Goal: Task Accomplishment & Management: Complete application form

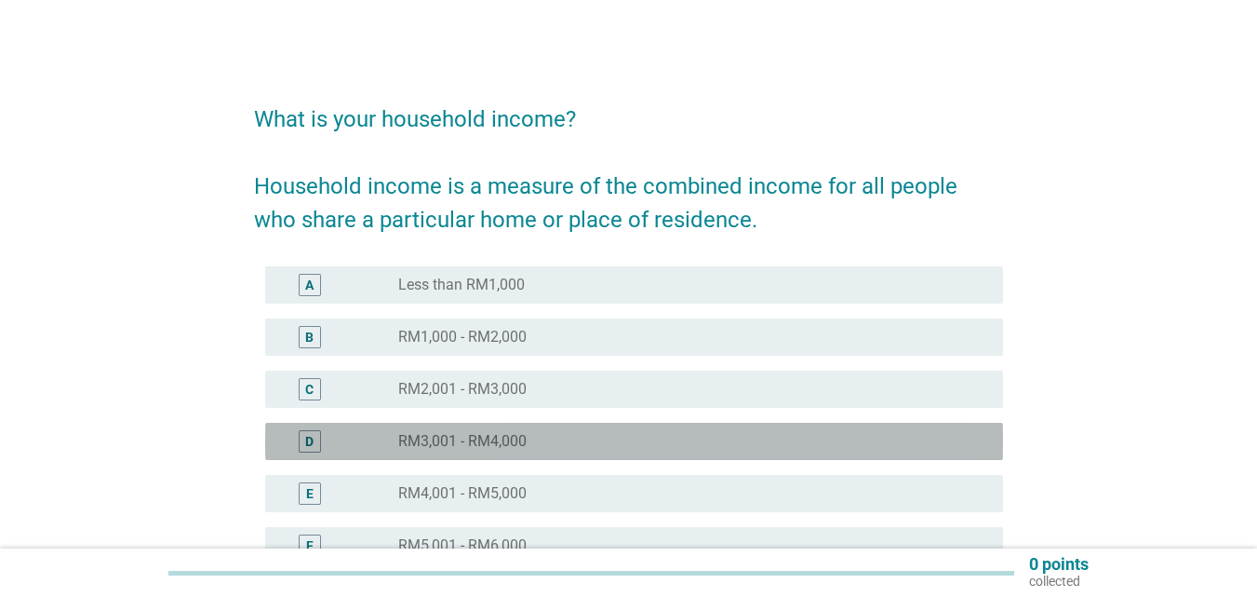
click at [521, 447] on label "RM3,001 - RM4,000" at bounding box center [462, 441] width 128 height 19
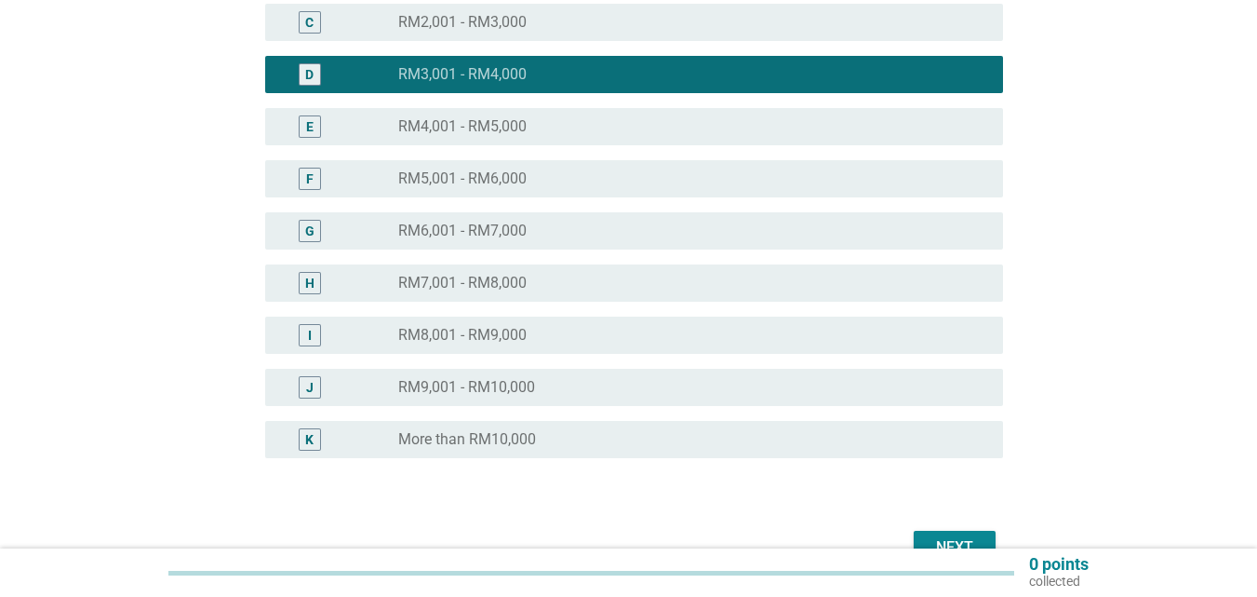
scroll to position [372, 0]
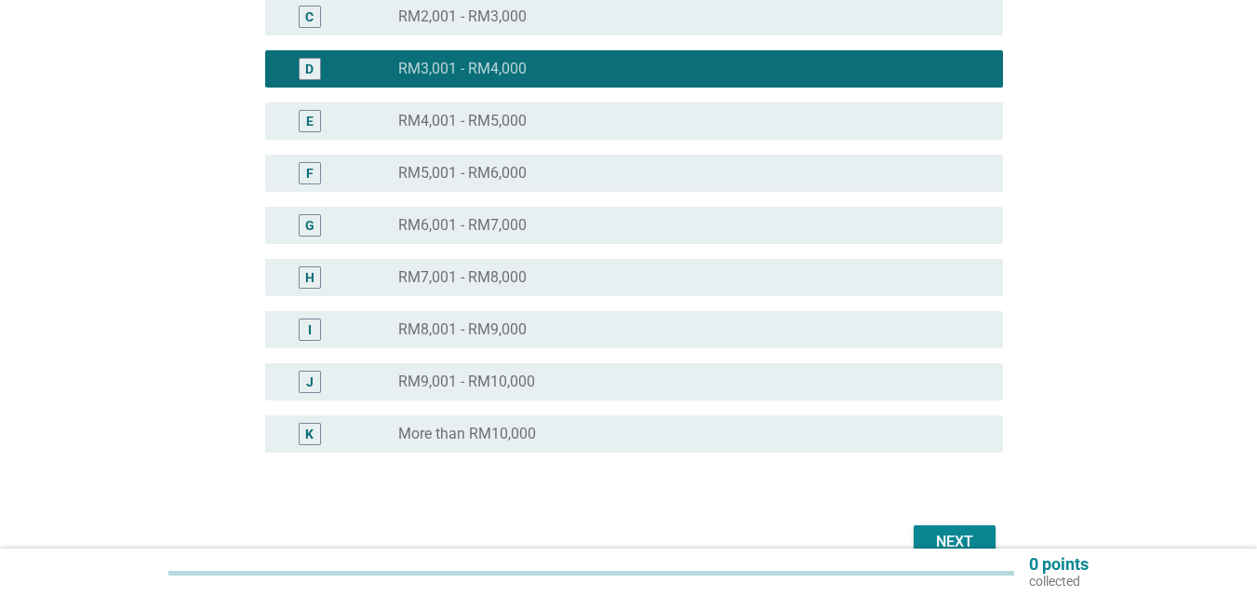
click at [957, 549] on div "0 points collected" at bounding box center [628, 572] width 1257 height 48
click at [954, 537] on div "Next" at bounding box center [955, 541] width 52 height 22
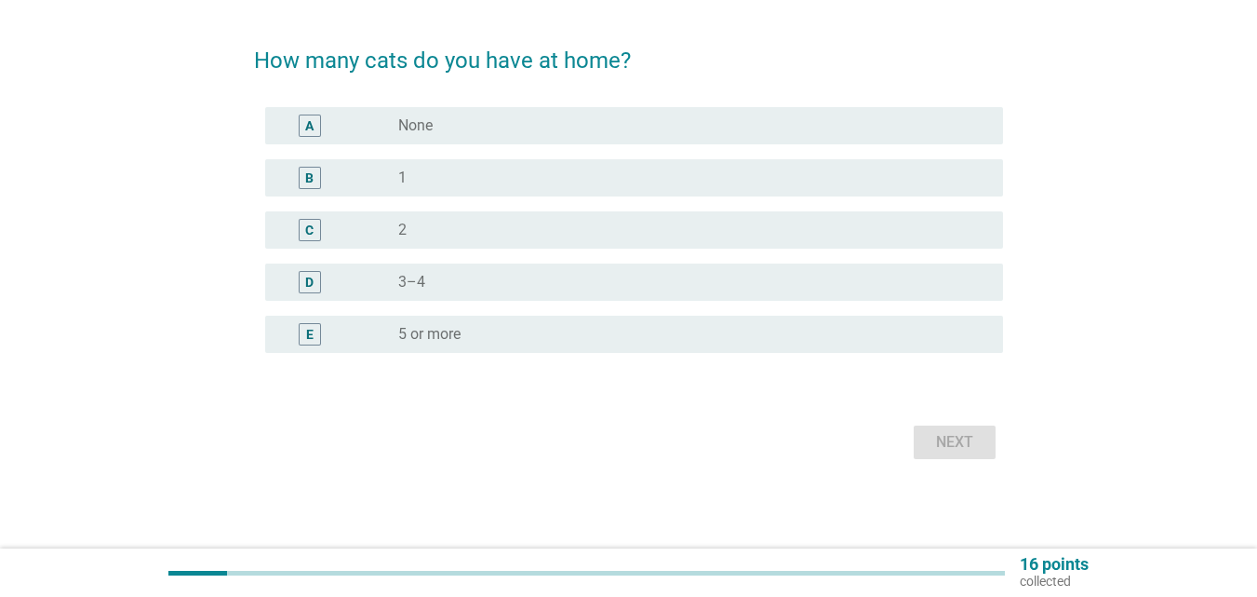
scroll to position [0, 0]
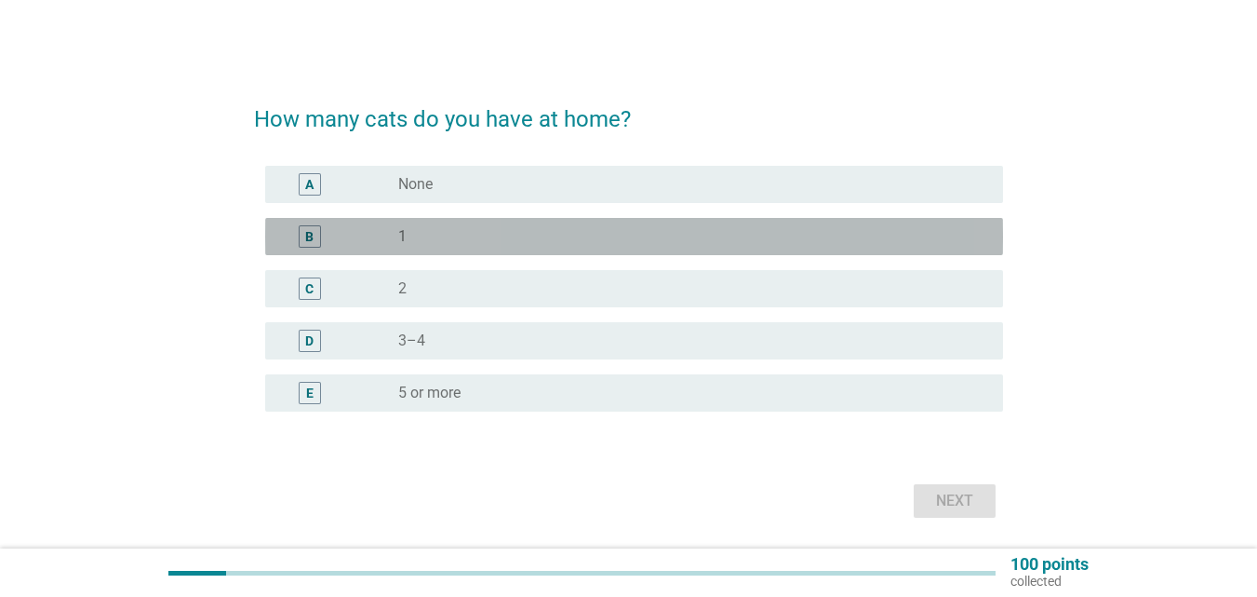
click at [643, 240] on div "radio_button_unchecked 1" at bounding box center [685, 236] width 575 height 19
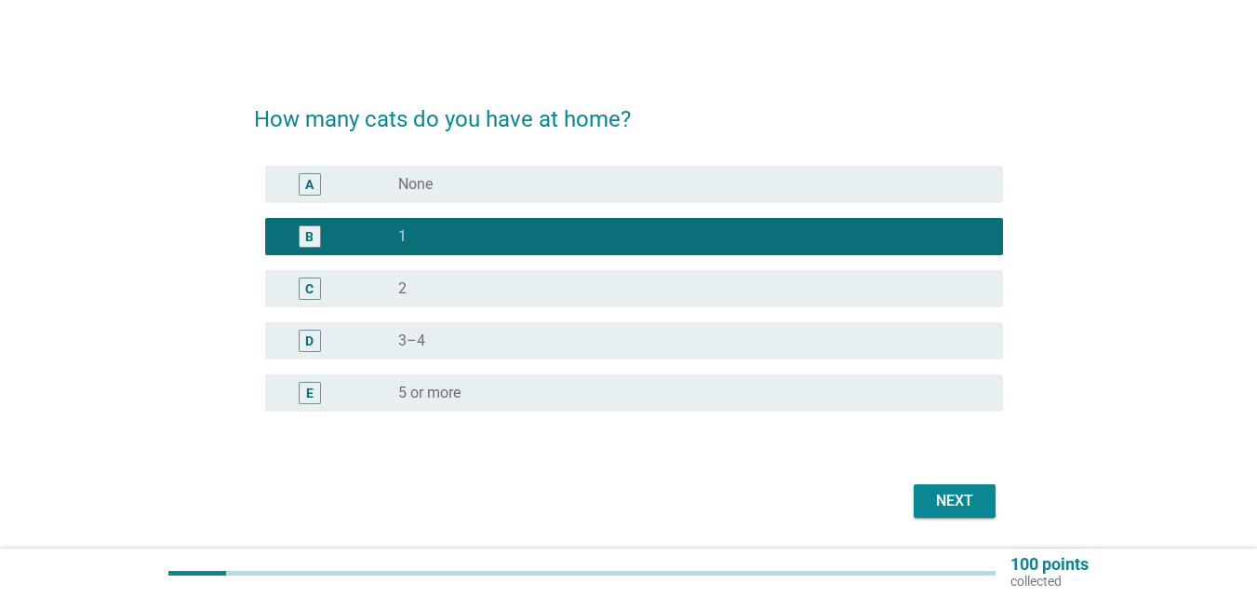
click at [949, 503] on div "Next" at bounding box center [955, 501] width 52 height 22
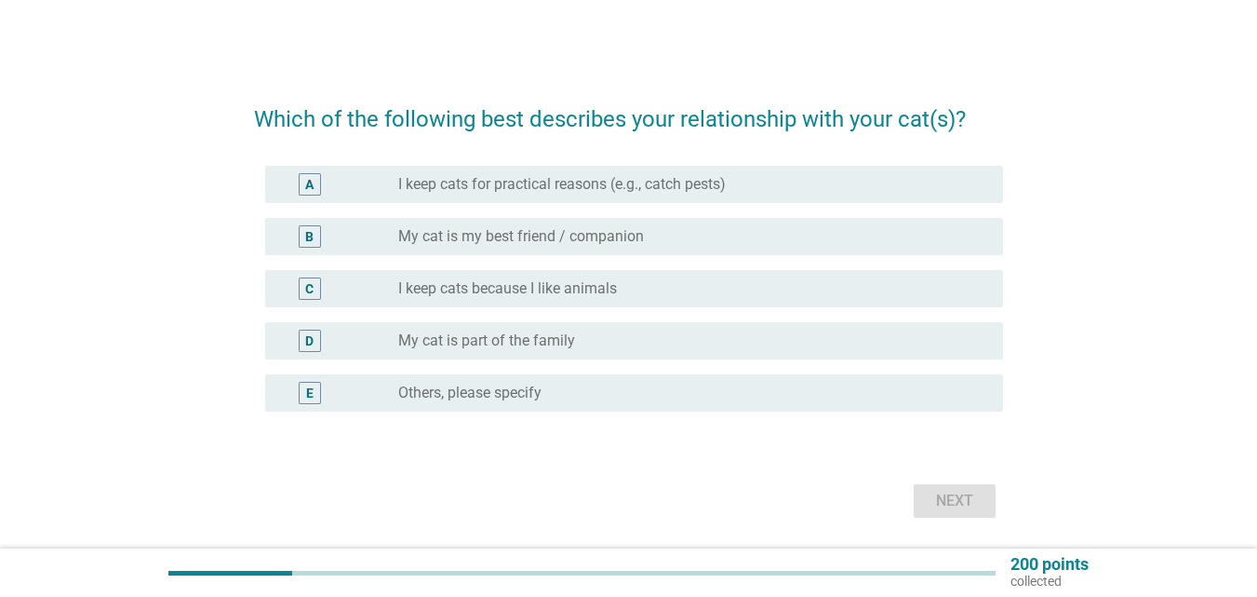
click at [589, 290] on label "I keep cats because I like animals" at bounding box center [507, 288] width 219 height 19
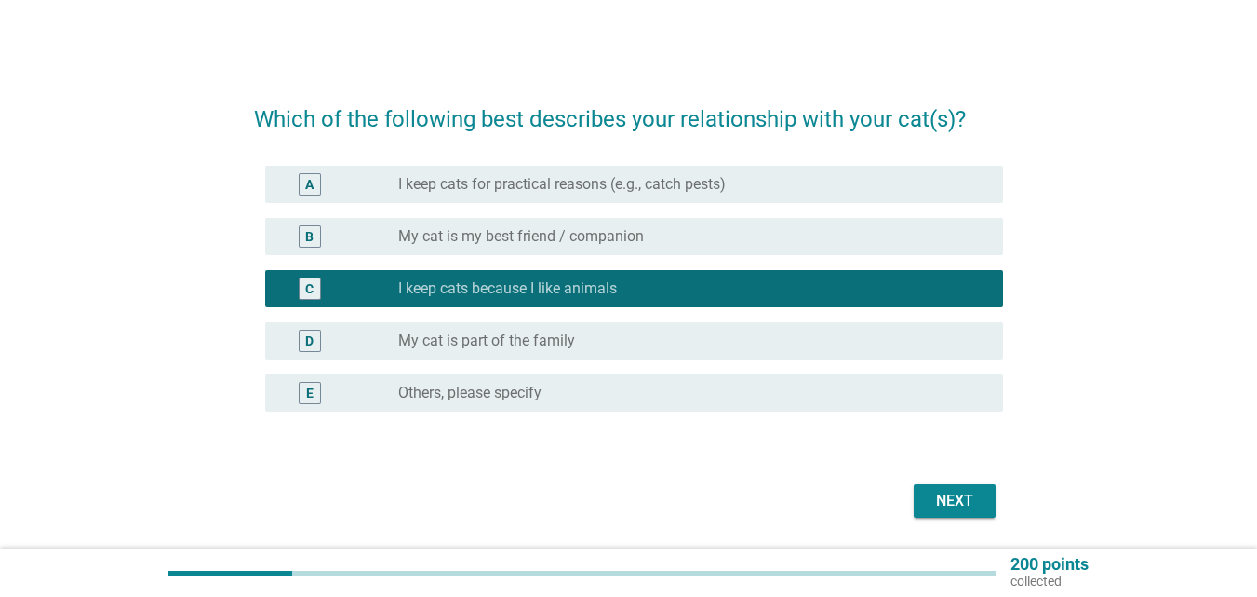
click at [633, 345] on div "radio_button_unchecked My cat is part of the family" at bounding box center [685, 340] width 575 height 19
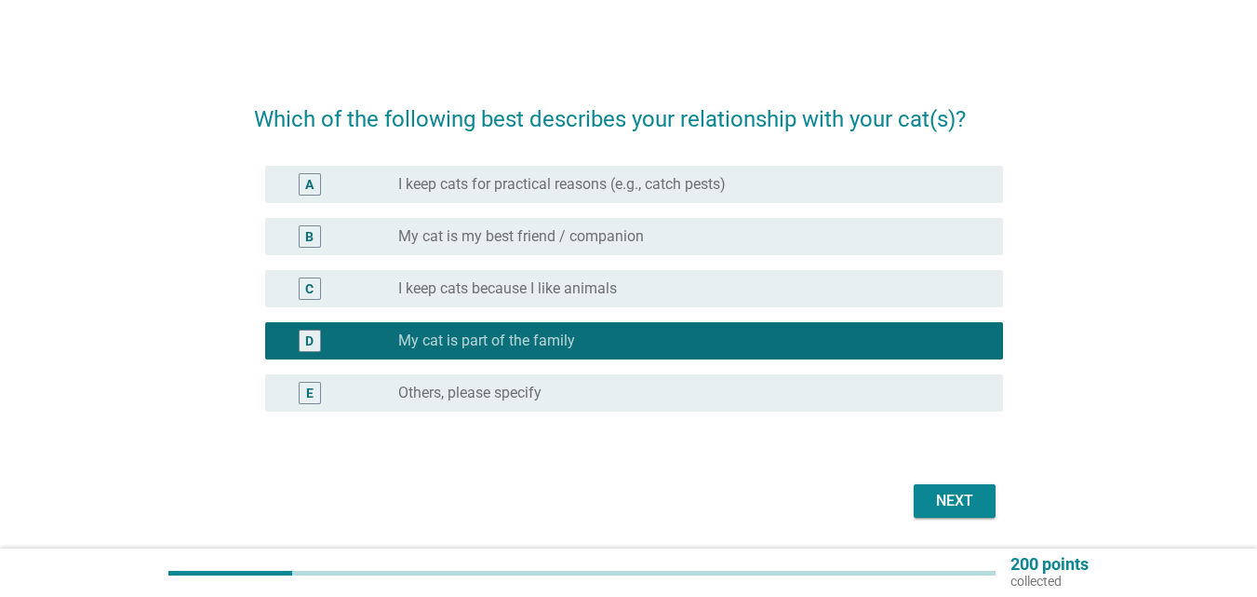
click at [950, 504] on div "Next" at bounding box center [955, 501] width 52 height 22
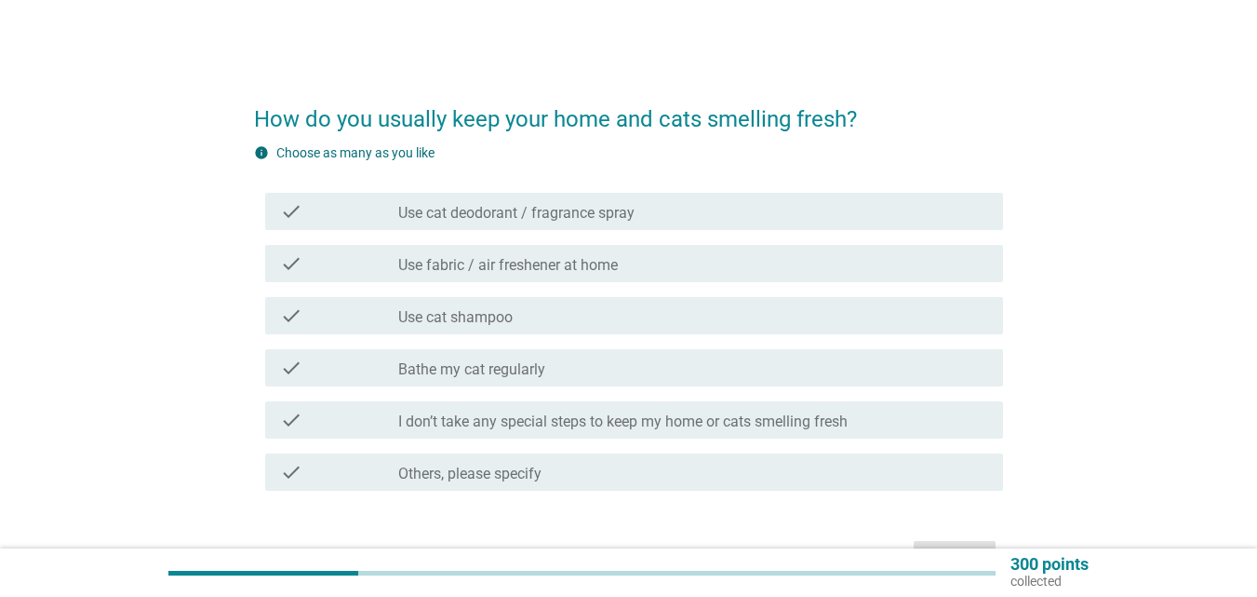
click at [706, 417] on label "I don’t take any special steps to keep my home or cats smelling fresh" at bounding box center [623, 421] width 450 height 19
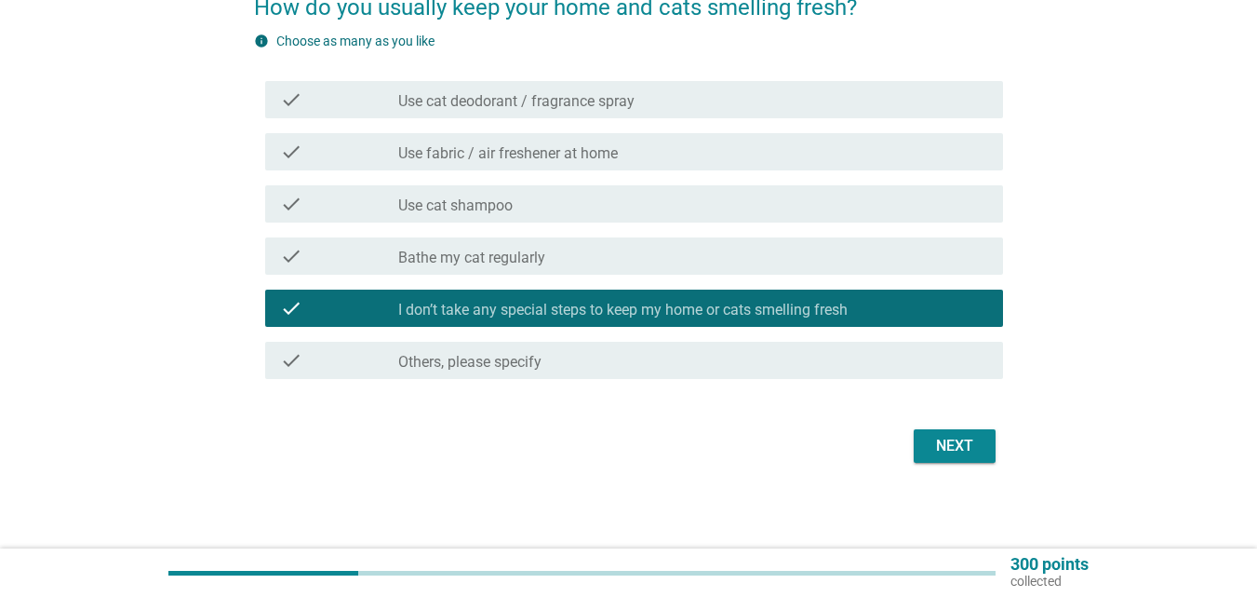
scroll to position [115, 0]
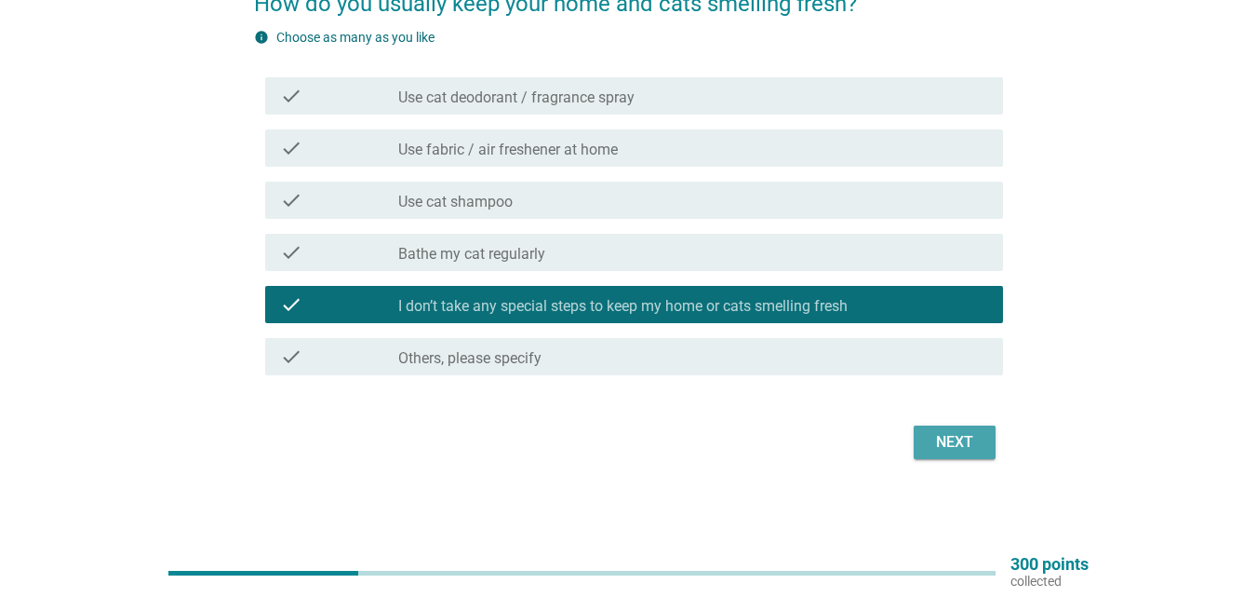
click at [975, 443] on div "Next" at bounding box center [955, 442] width 52 height 22
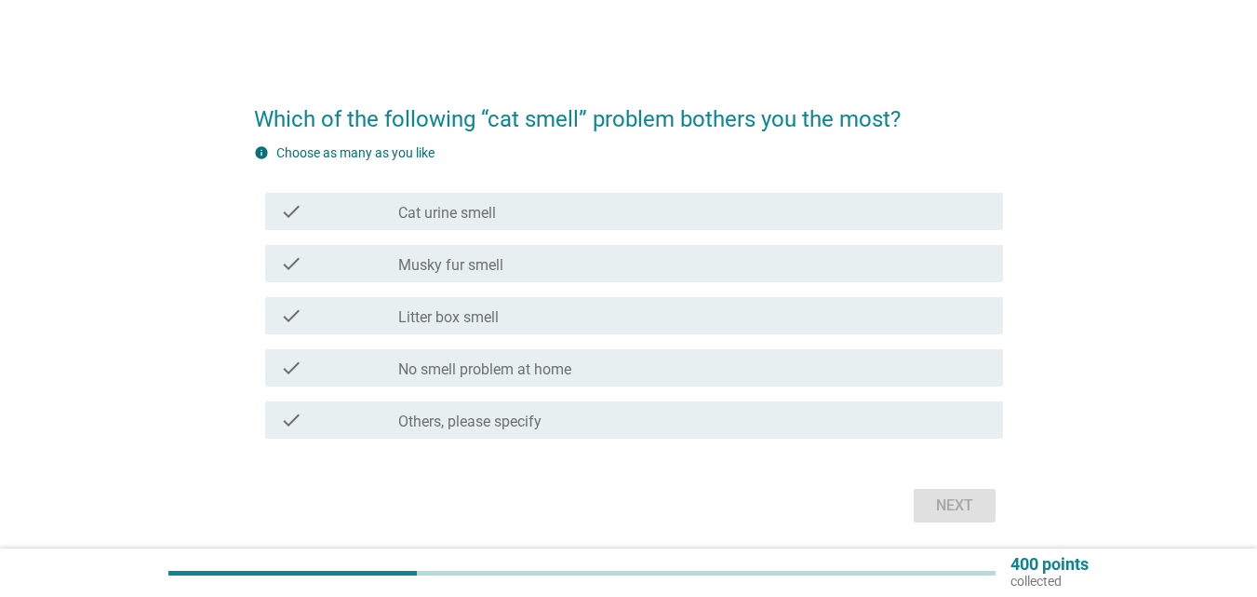
click at [570, 375] on label "No smell problem at home" at bounding box center [484, 369] width 173 height 19
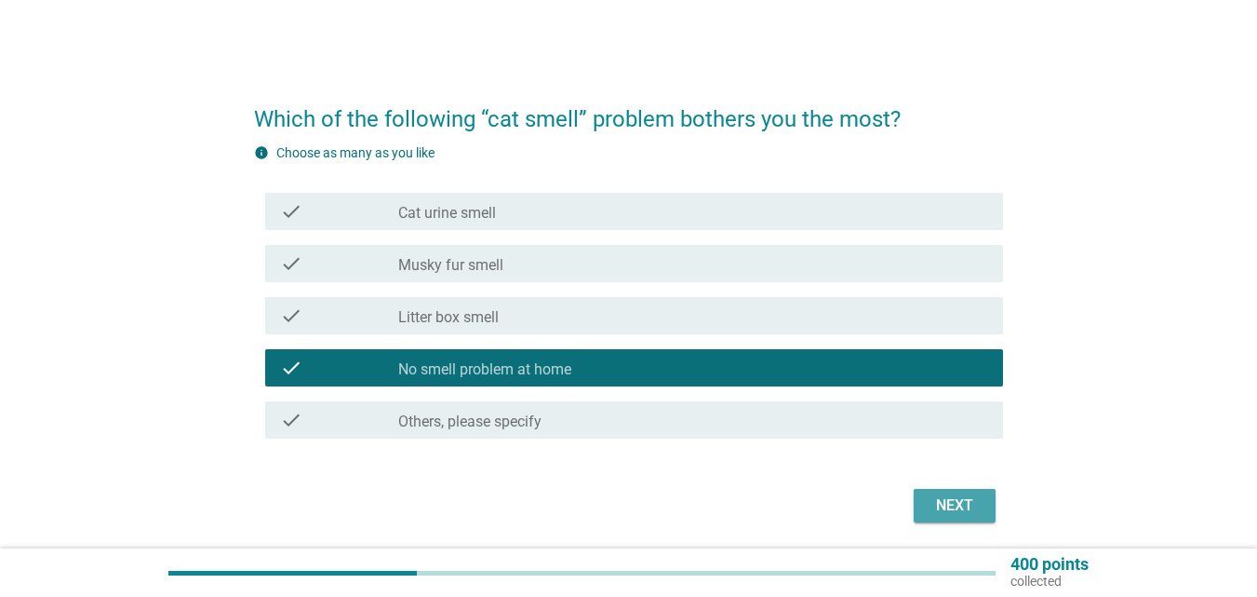
click at [972, 507] on div "Next" at bounding box center [955, 505] width 52 height 22
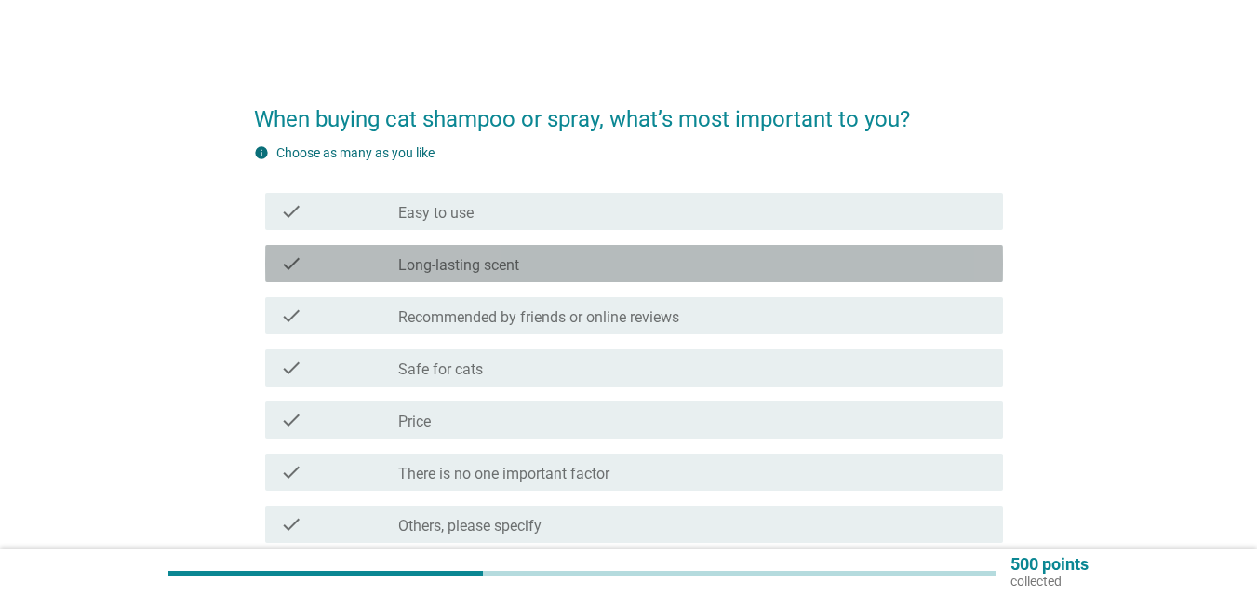
click at [608, 266] on div "check_box_outline_blank Long-lasting scent" at bounding box center [693, 263] width 590 height 22
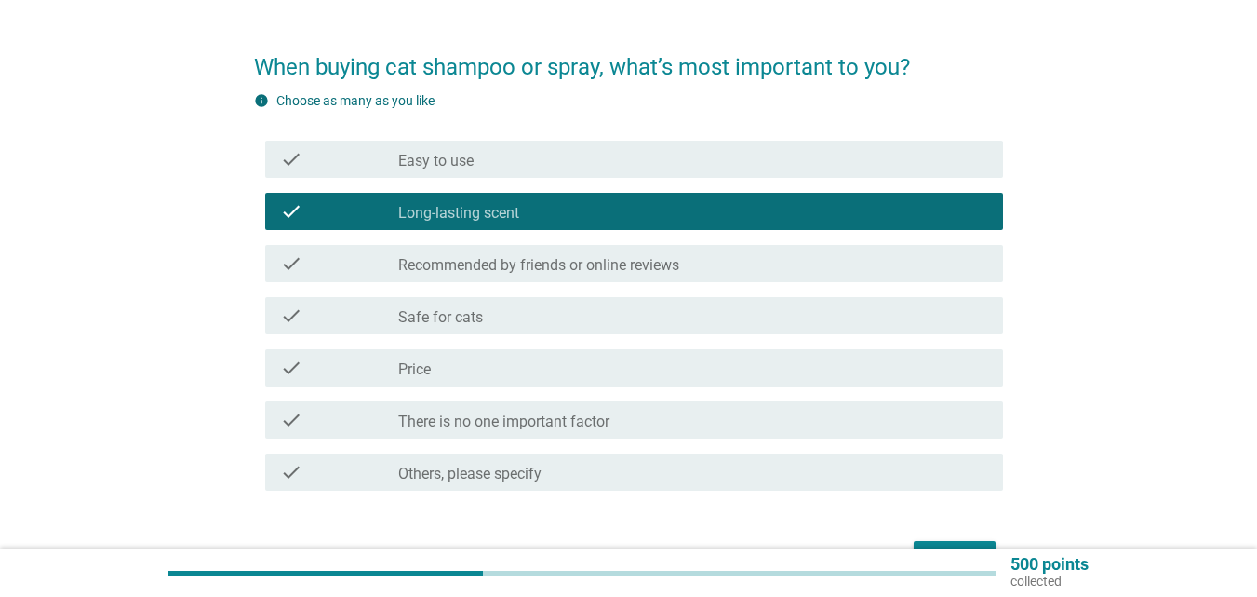
scroll to position [93, 0]
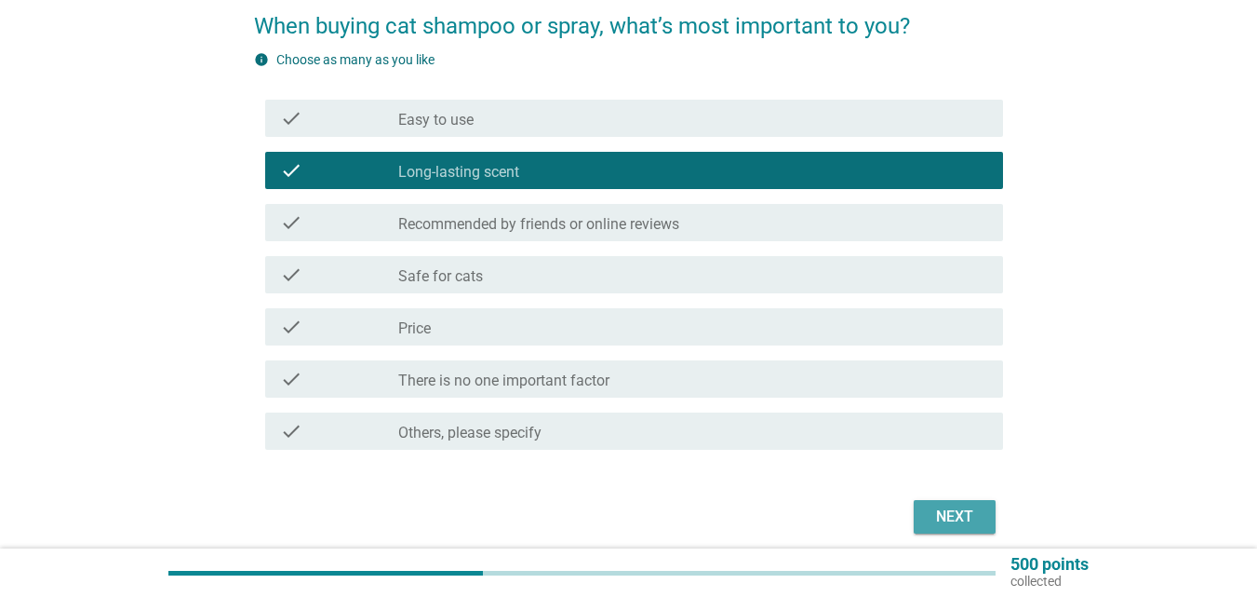
click at [983, 509] on button "Next" at bounding box center [955, 517] width 82 height 34
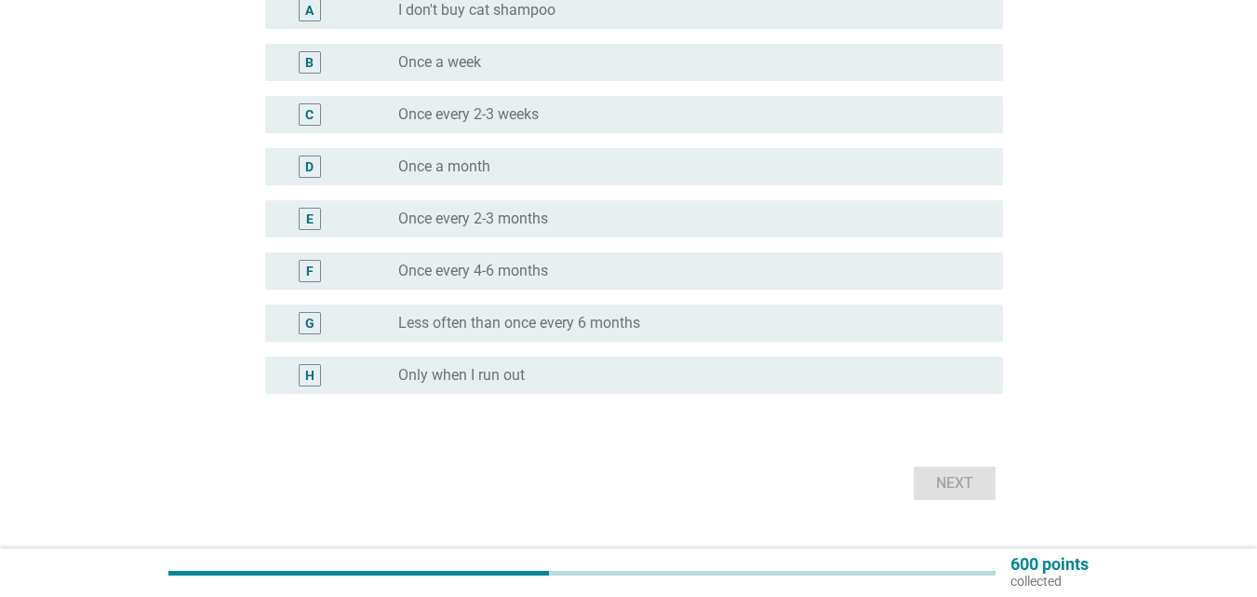
scroll to position [186, 0]
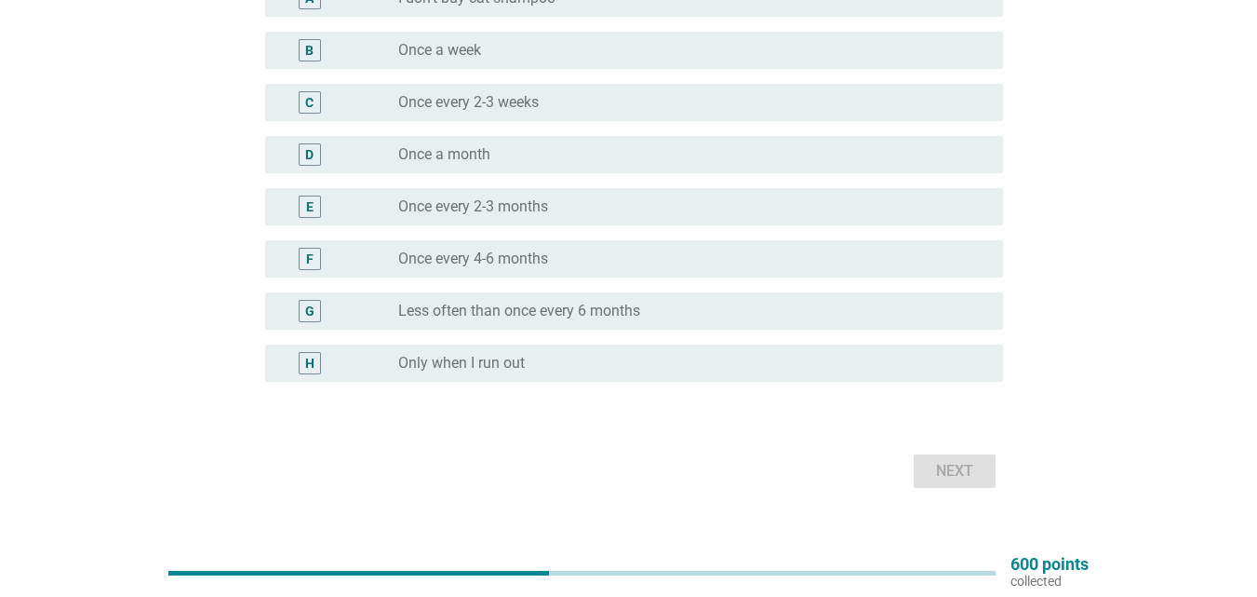
click at [594, 370] on div "radio_button_unchecked Only when I run out" at bounding box center [685, 363] width 575 height 19
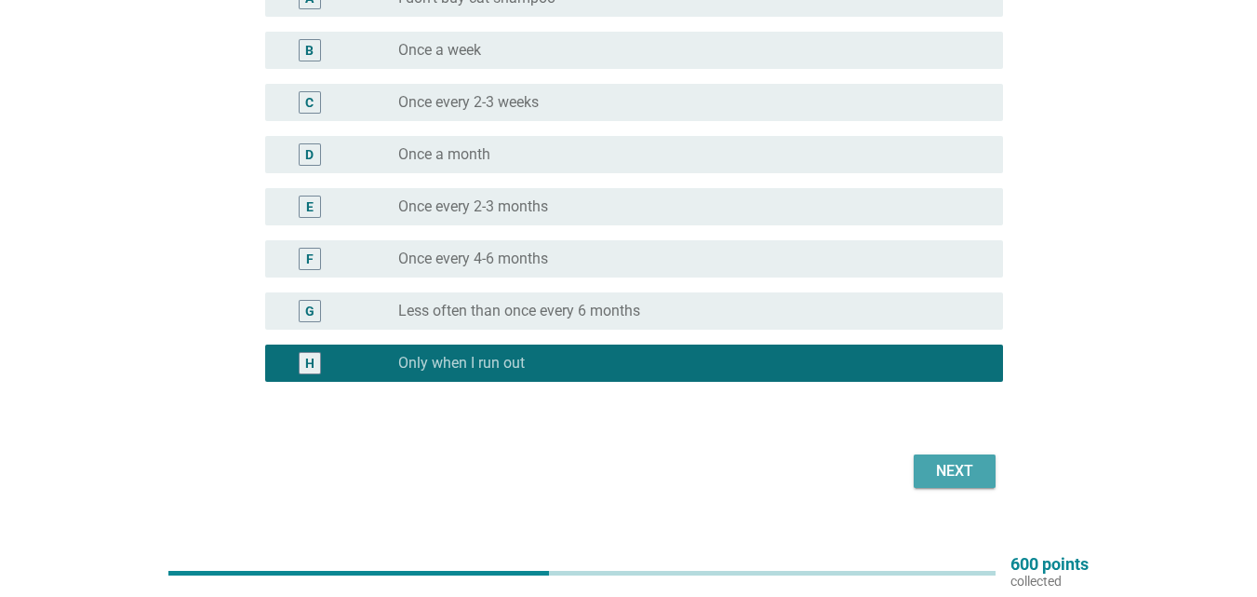
click at [929, 463] on div "Next" at bounding box center [955, 471] width 52 height 22
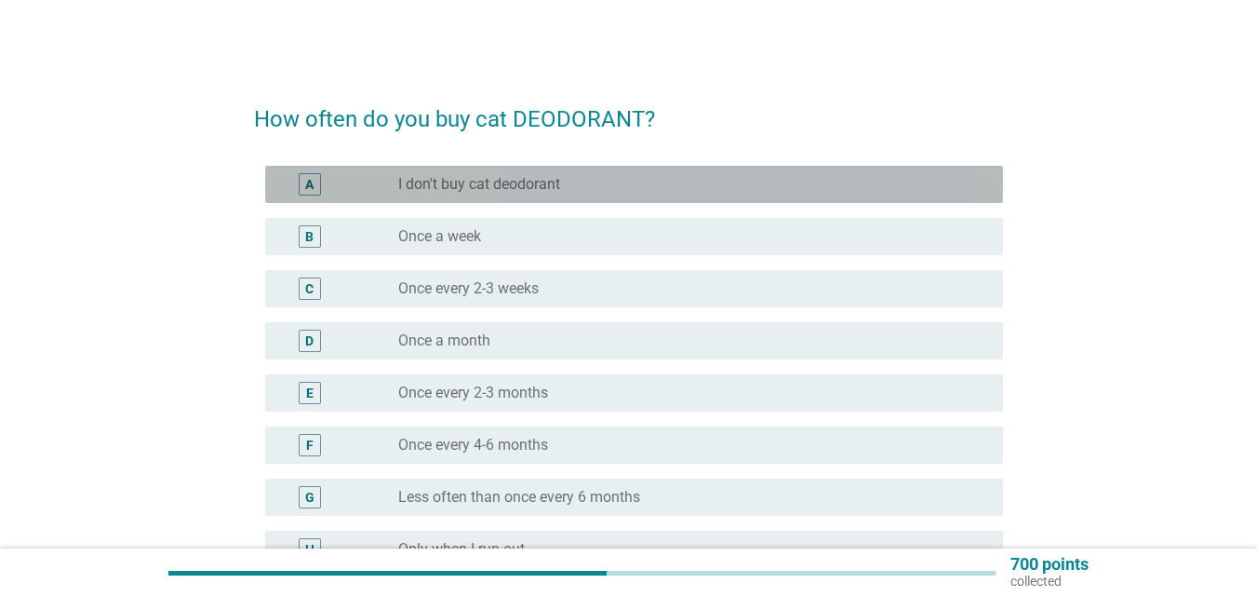
click at [609, 192] on div "radio_button_unchecked I don't buy cat deodorant" at bounding box center [685, 184] width 575 height 19
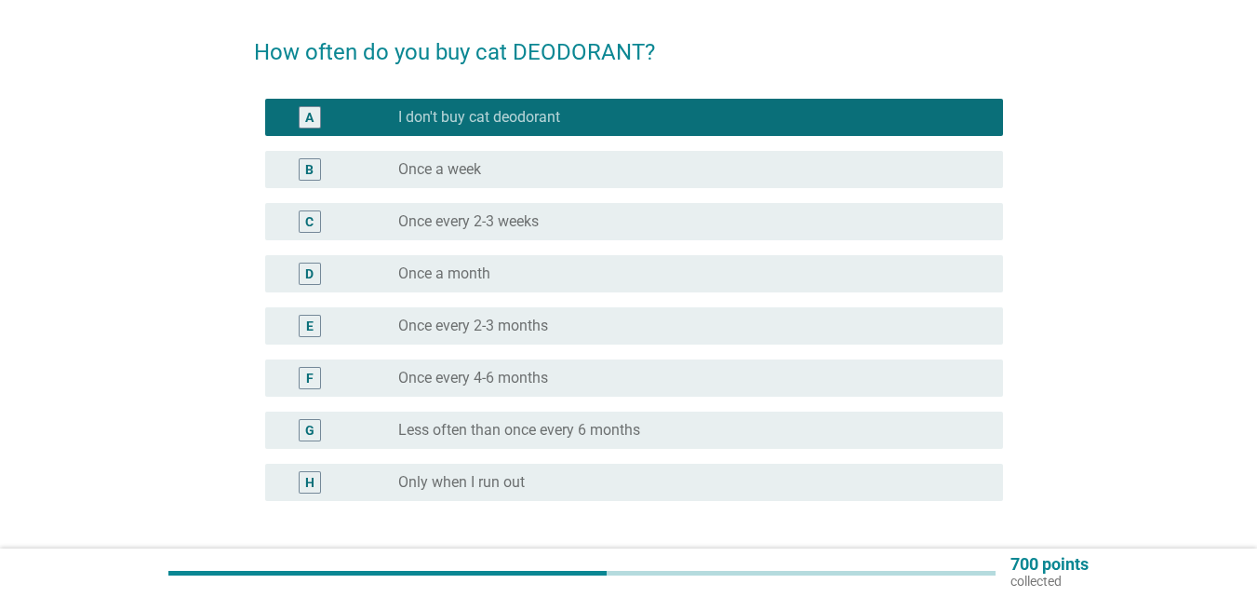
scroll to position [186, 0]
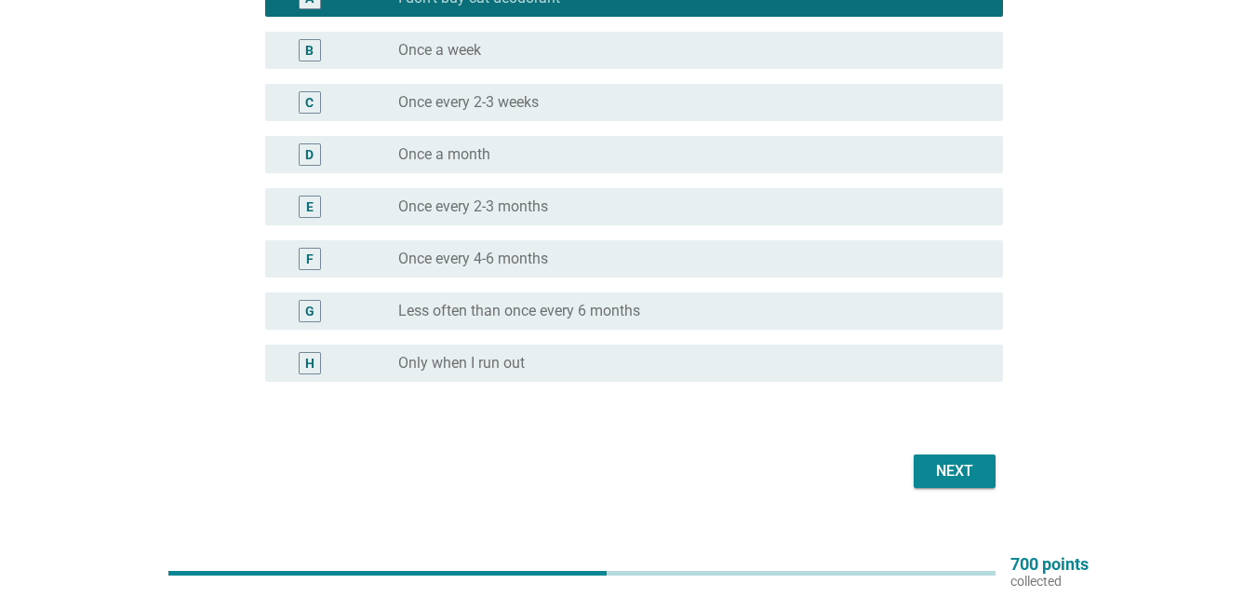
click at [947, 465] on div "Next" at bounding box center [955, 471] width 52 height 22
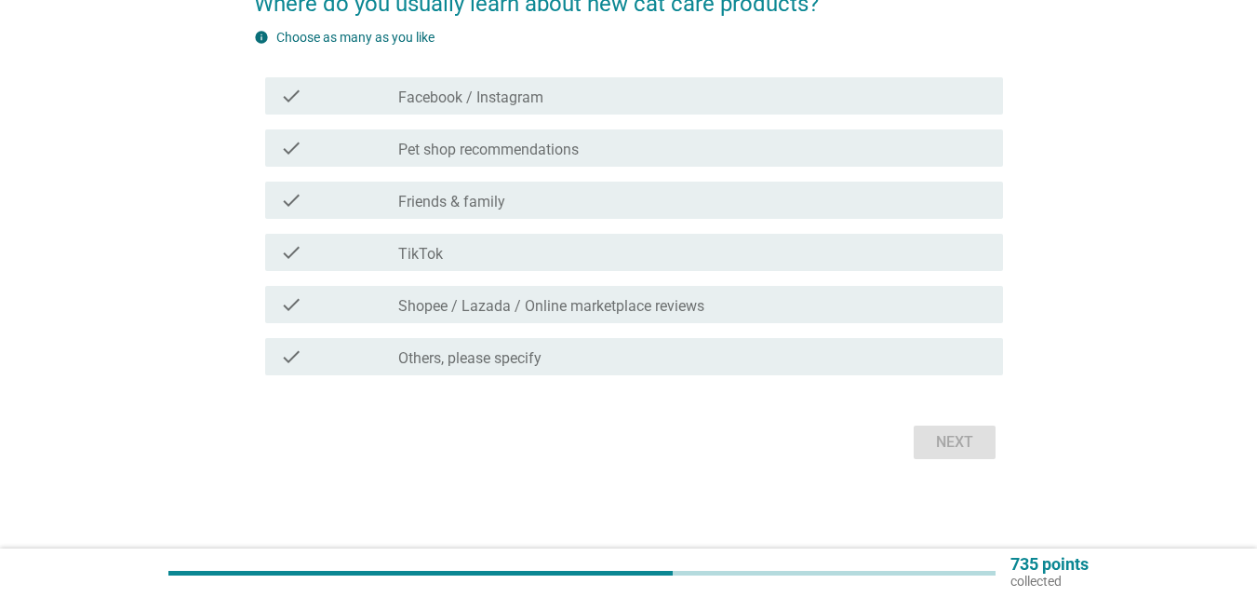
scroll to position [0, 0]
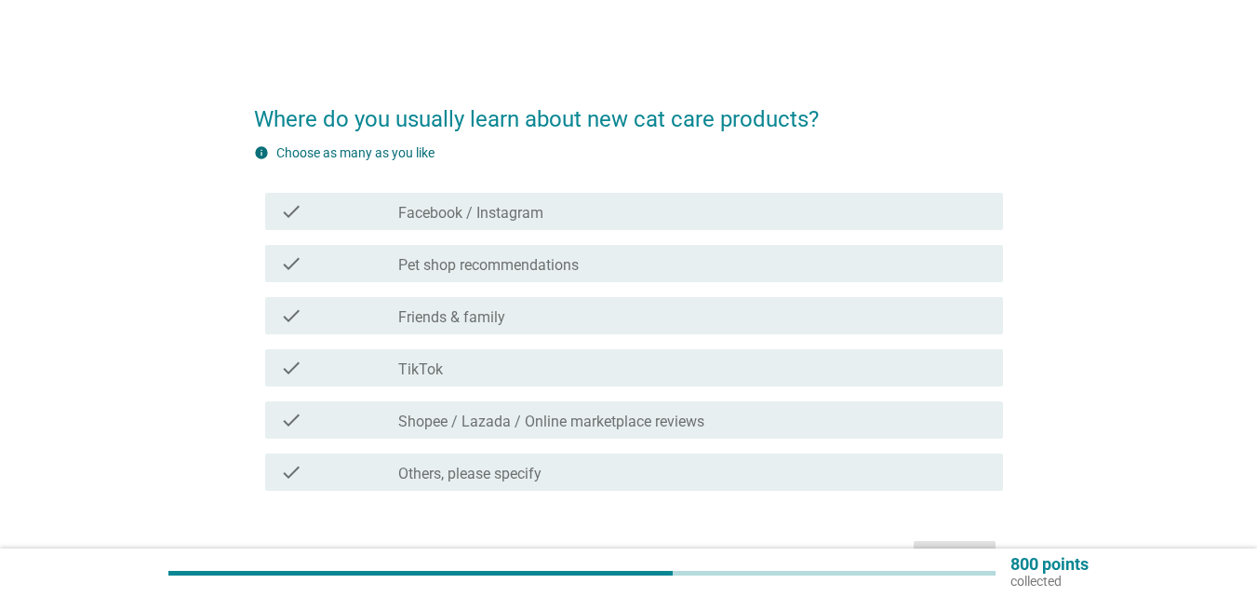
click at [524, 411] on div "check_box_outline_blank Shopee / Lazada / Online marketplace reviews" at bounding box center [693, 420] width 590 height 22
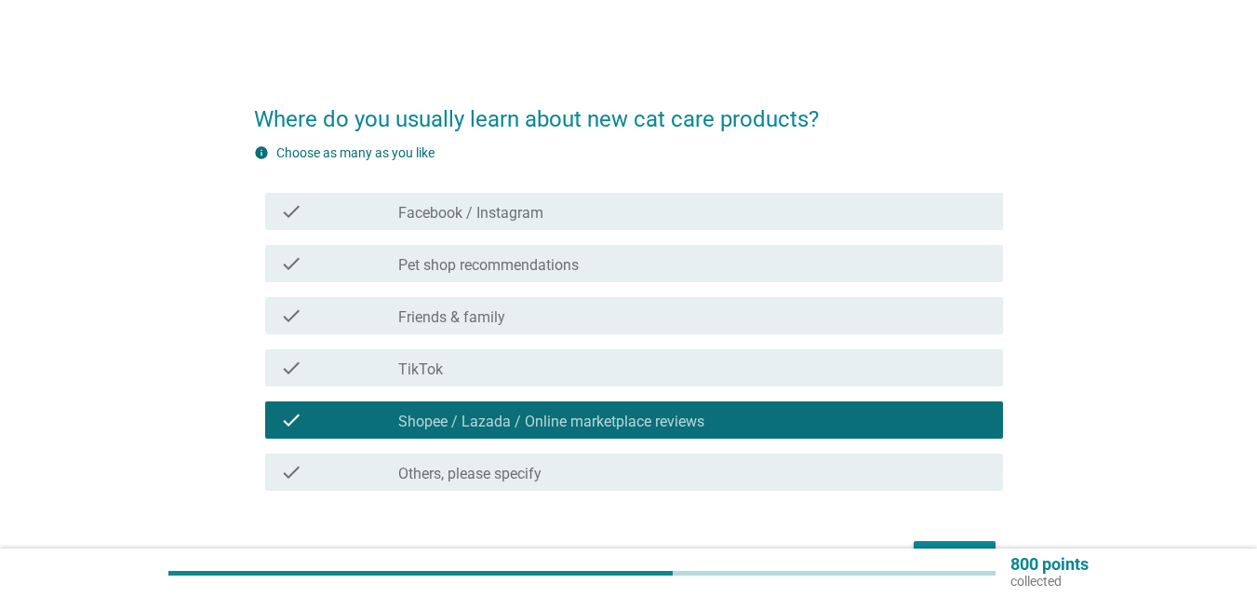
scroll to position [93, 0]
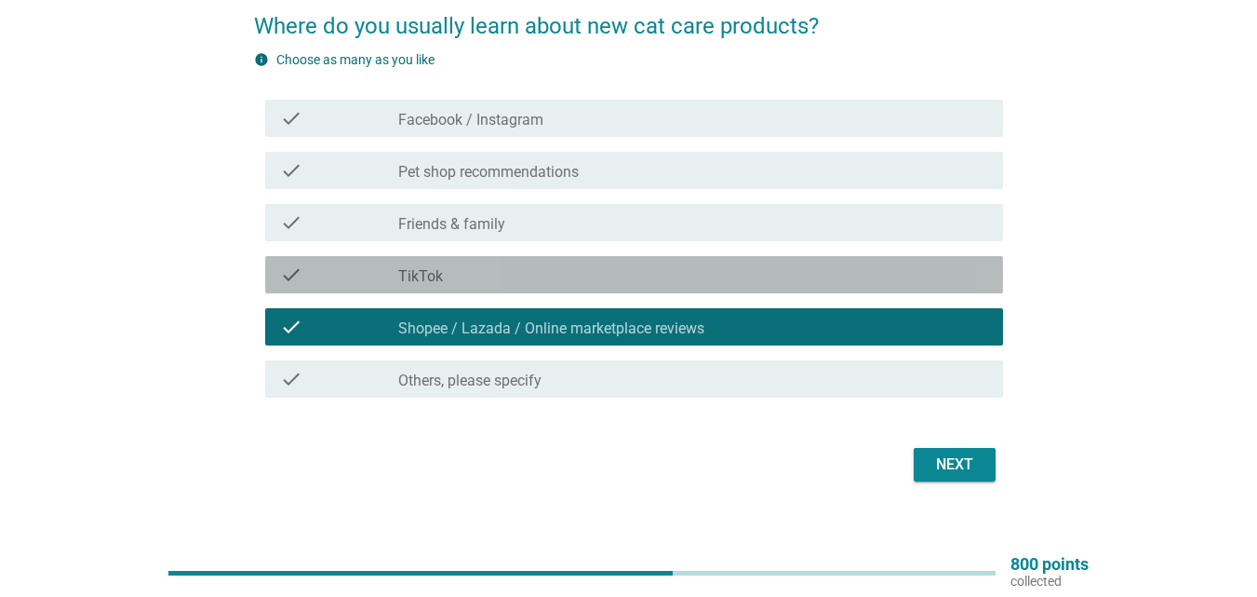
click at [642, 269] on div "check_box_outline_blank TikTok" at bounding box center [693, 274] width 590 height 22
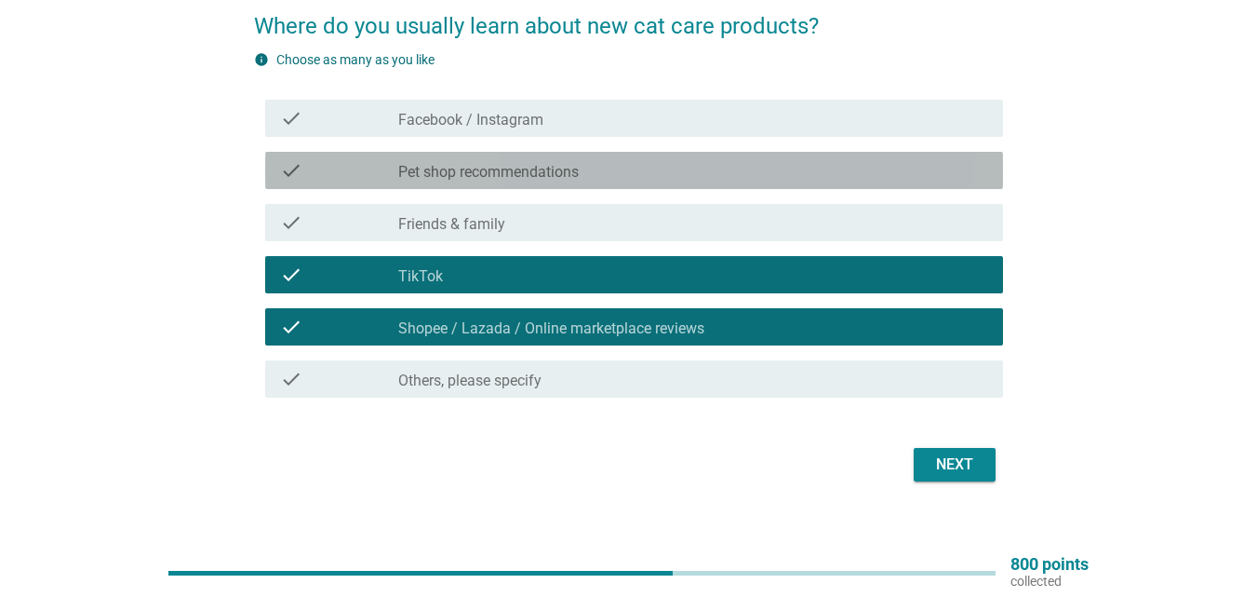
click at [641, 161] on div "check_box_outline_blank Pet shop recommendations" at bounding box center [693, 170] width 590 height 22
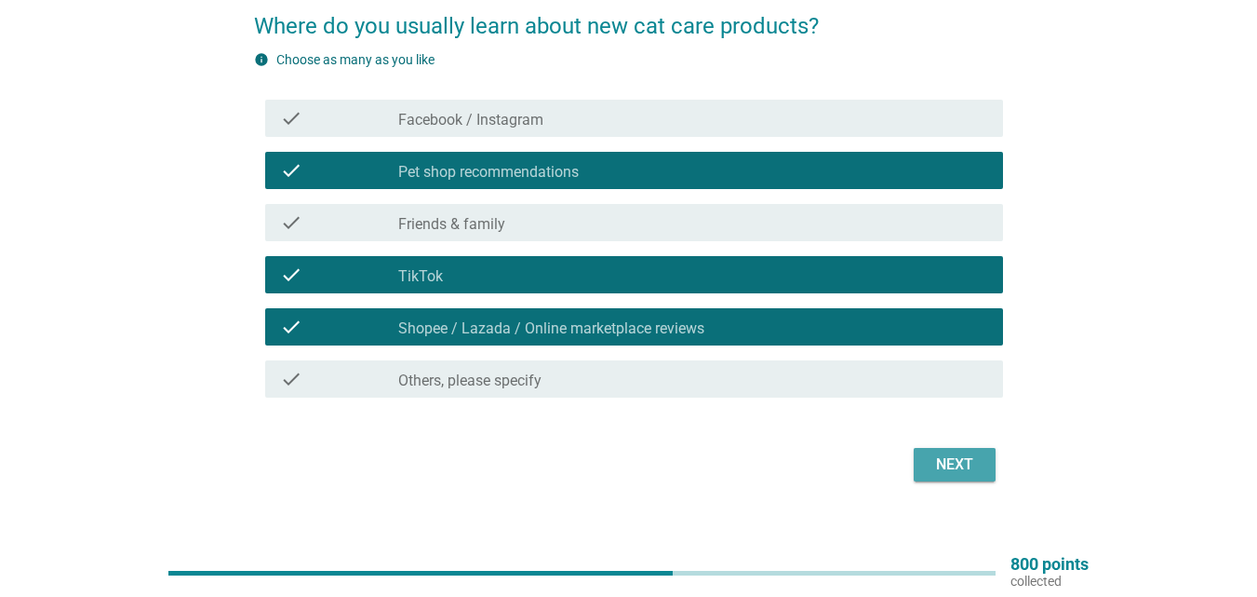
click at [957, 459] on div "Next" at bounding box center [955, 464] width 52 height 22
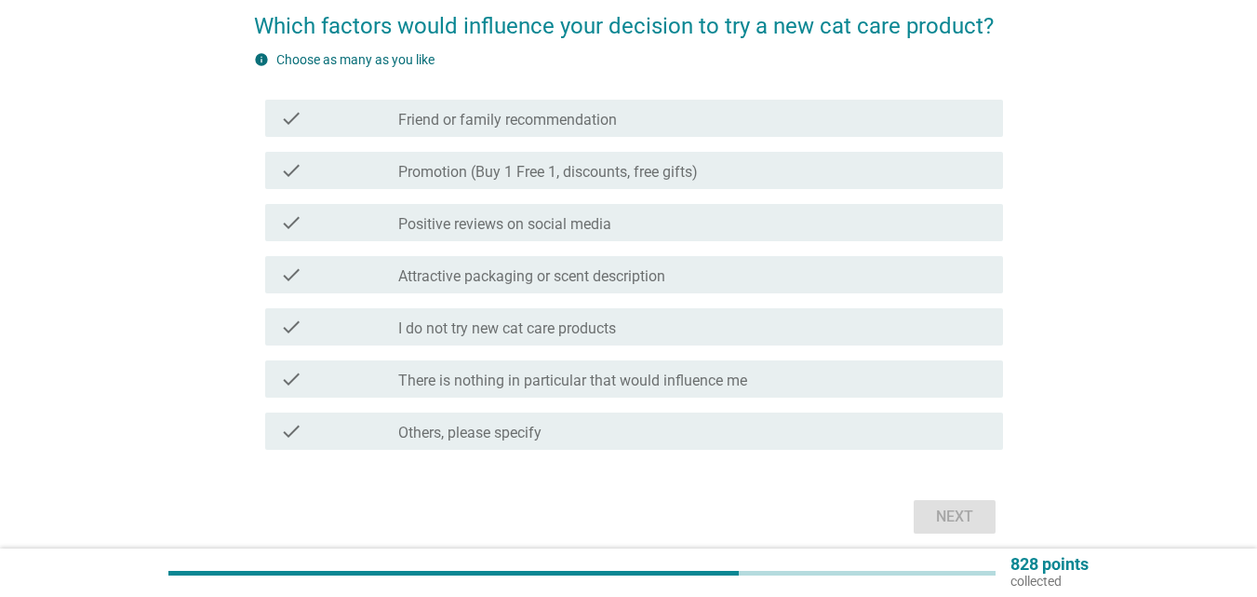
scroll to position [0, 0]
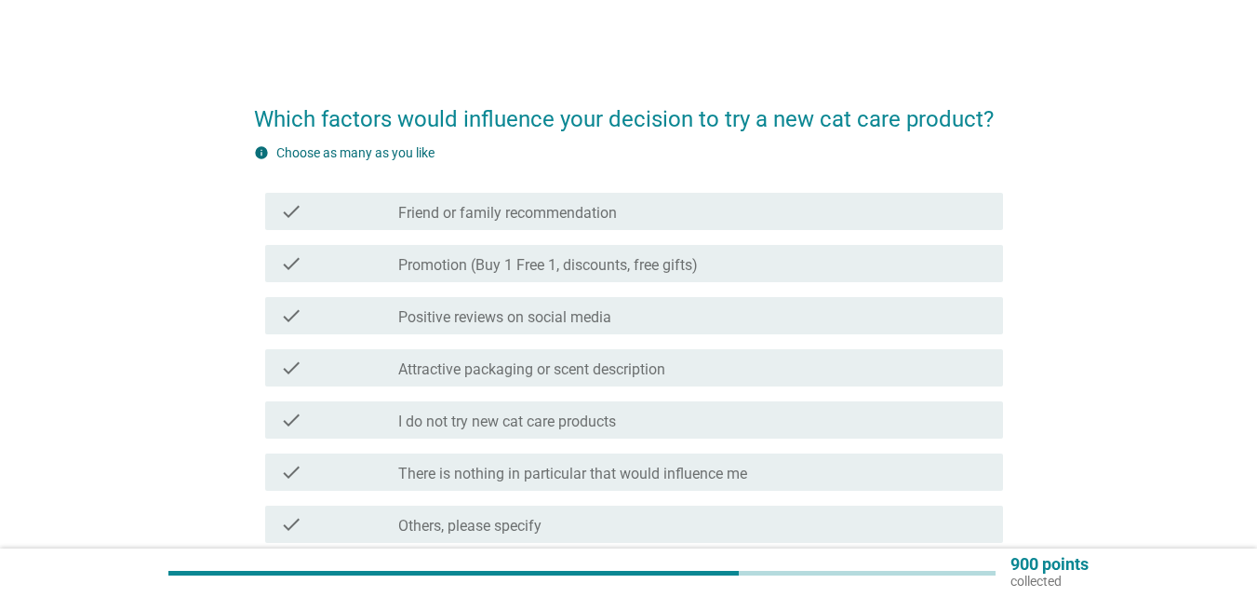
click at [690, 268] on label "Promotion (Buy 1 Free 1, discounts, free gifts)" at bounding box center [548, 265] width 300 height 19
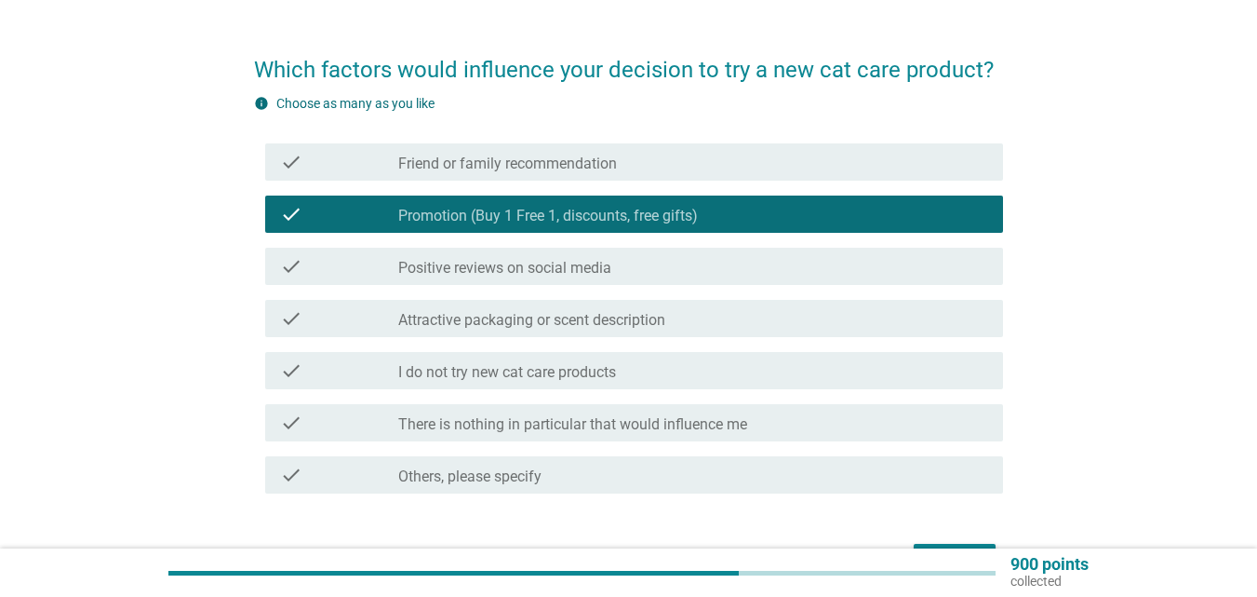
scroll to position [93, 0]
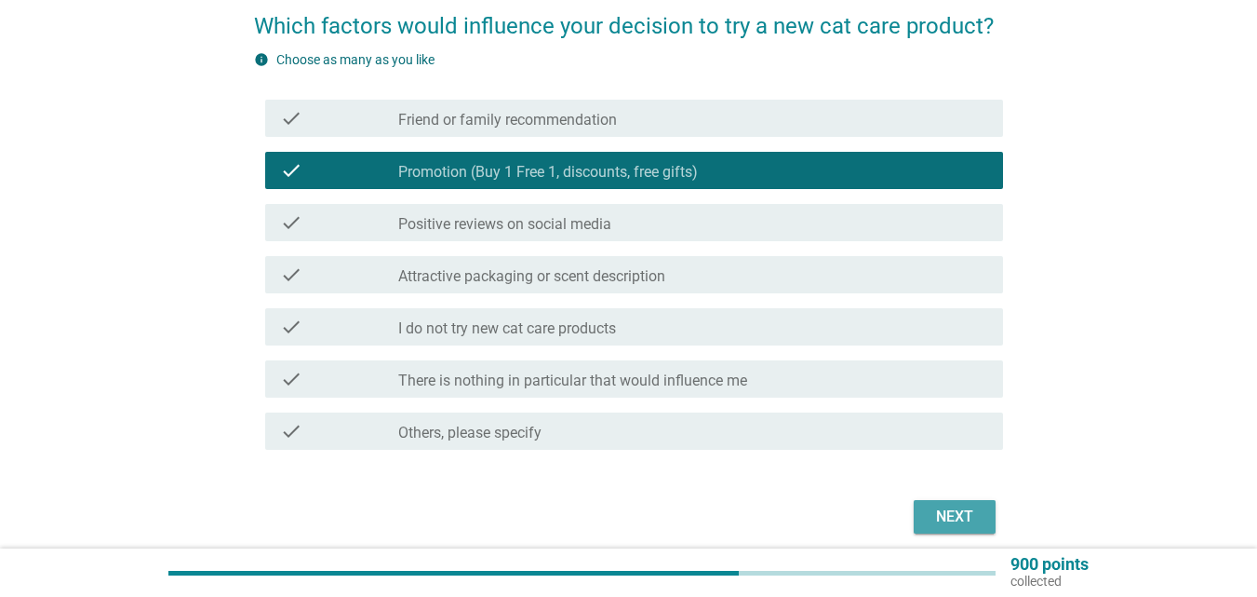
click at [948, 513] on div "Next" at bounding box center [955, 516] width 52 height 22
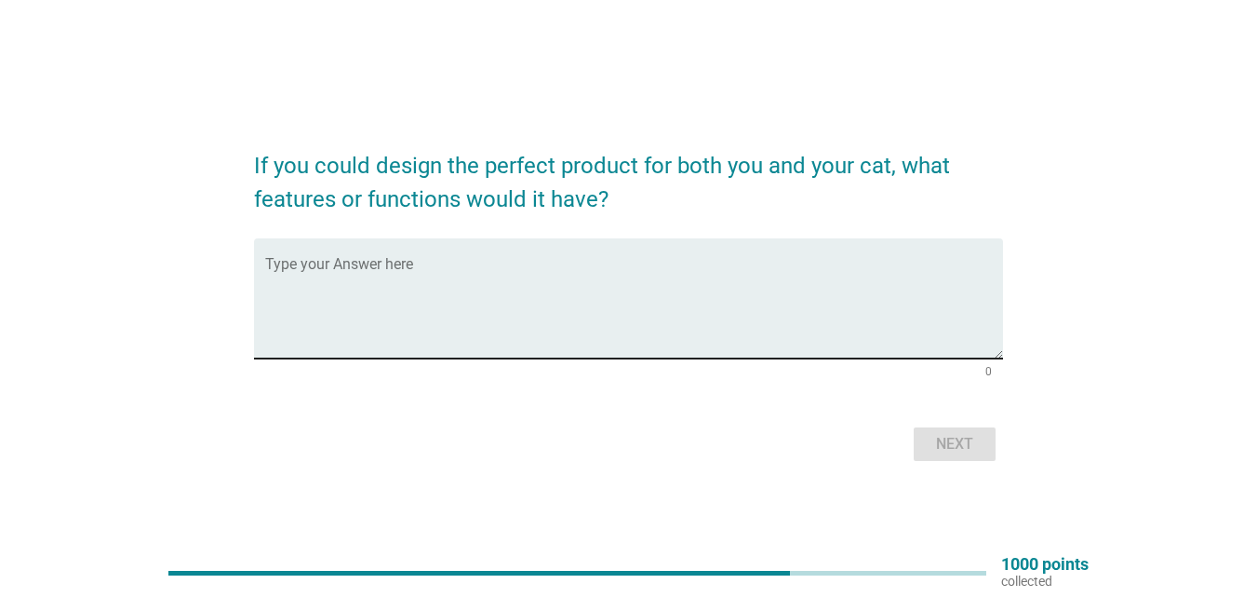
click at [639, 329] on textarea "Type your Answer here" at bounding box center [634, 310] width 738 height 98
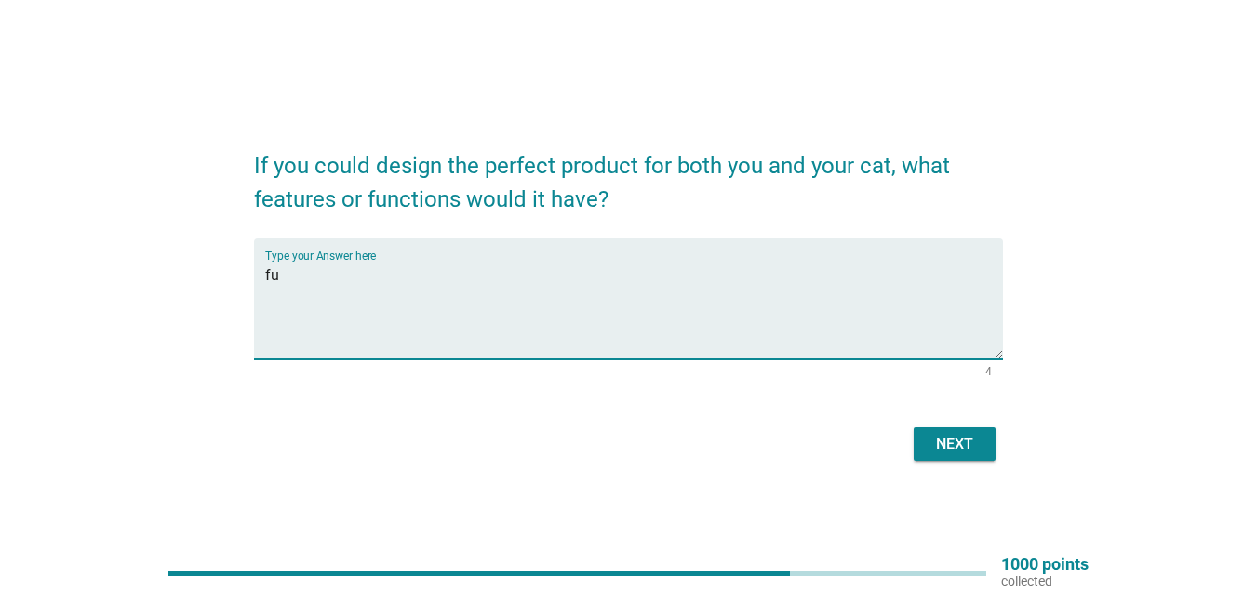
type textarea "f"
type textarea "anti fall [PERSON_NAME]"
click at [956, 458] on button "Next" at bounding box center [955, 444] width 82 height 34
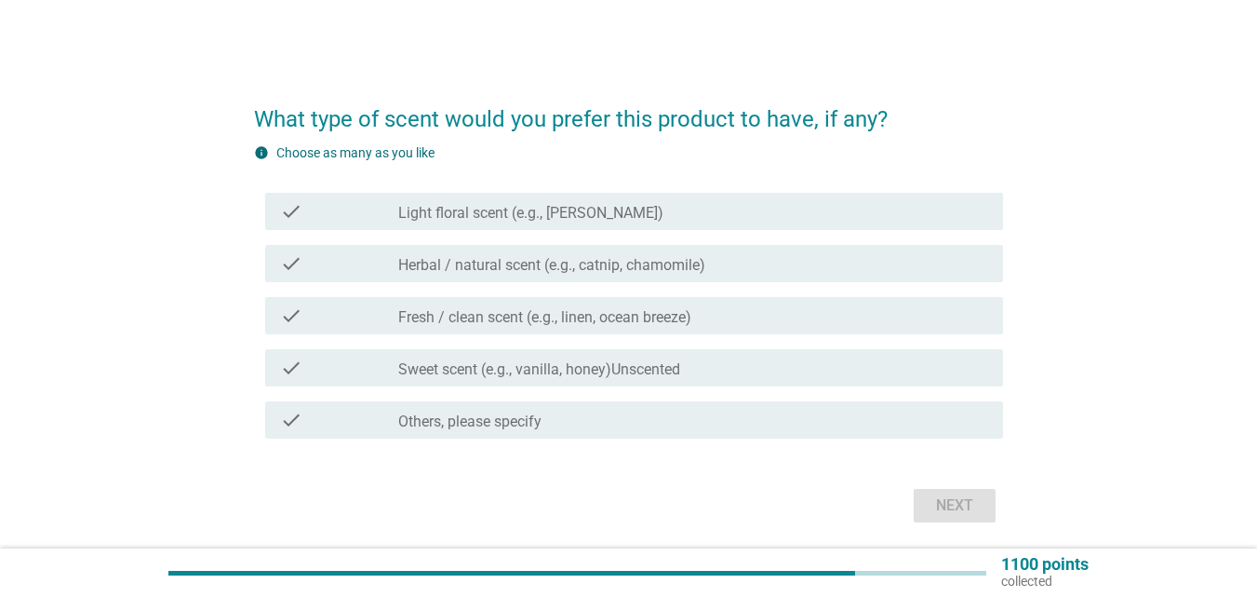
click at [538, 326] on label "Fresh / clean scent (e.g., linen, ocean breeze)" at bounding box center [544, 317] width 293 height 19
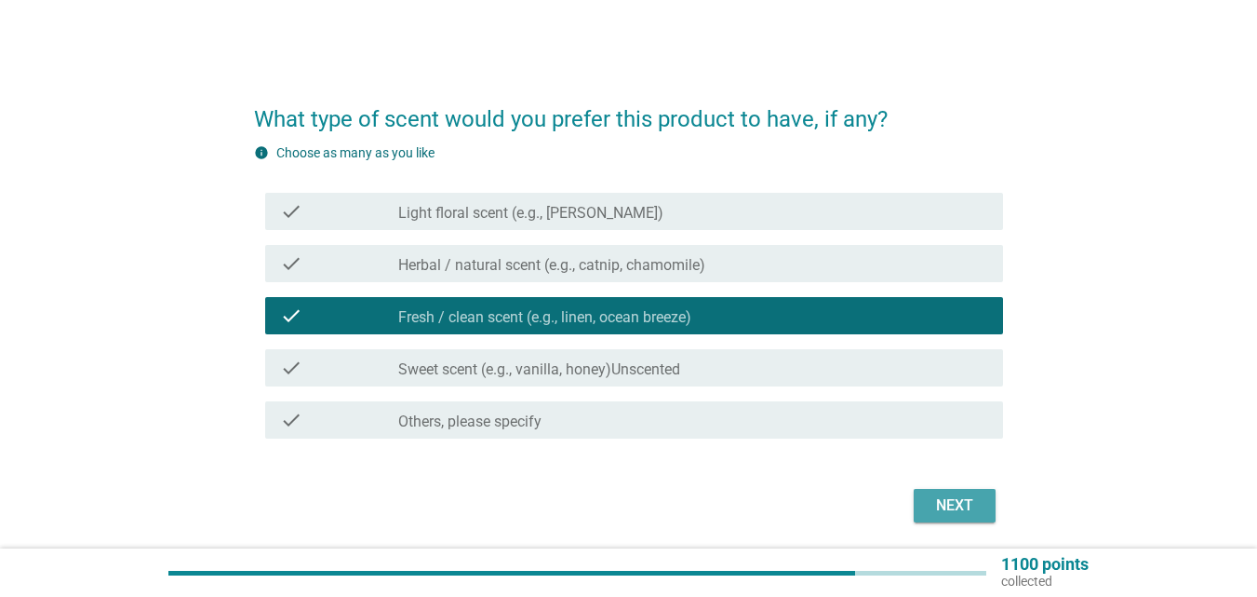
click at [948, 510] on div "Next" at bounding box center [955, 505] width 52 height 22
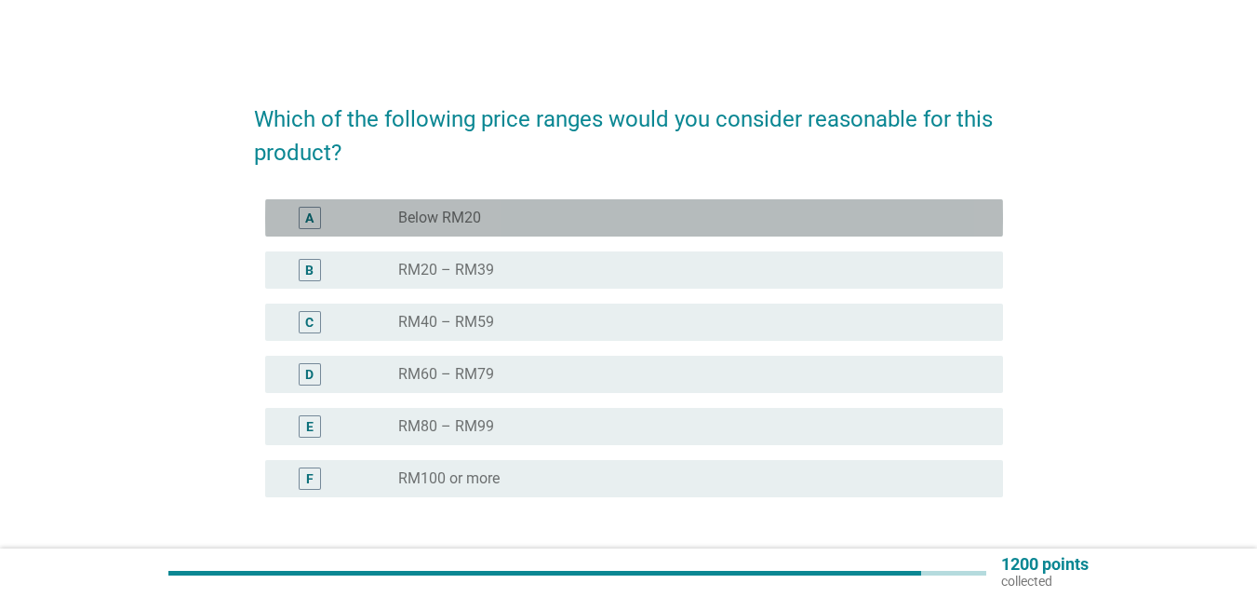
click at [678, 213] on div "radio_button_unchecked Below RM20" at bounding box center [685, 217] width 575 height 19
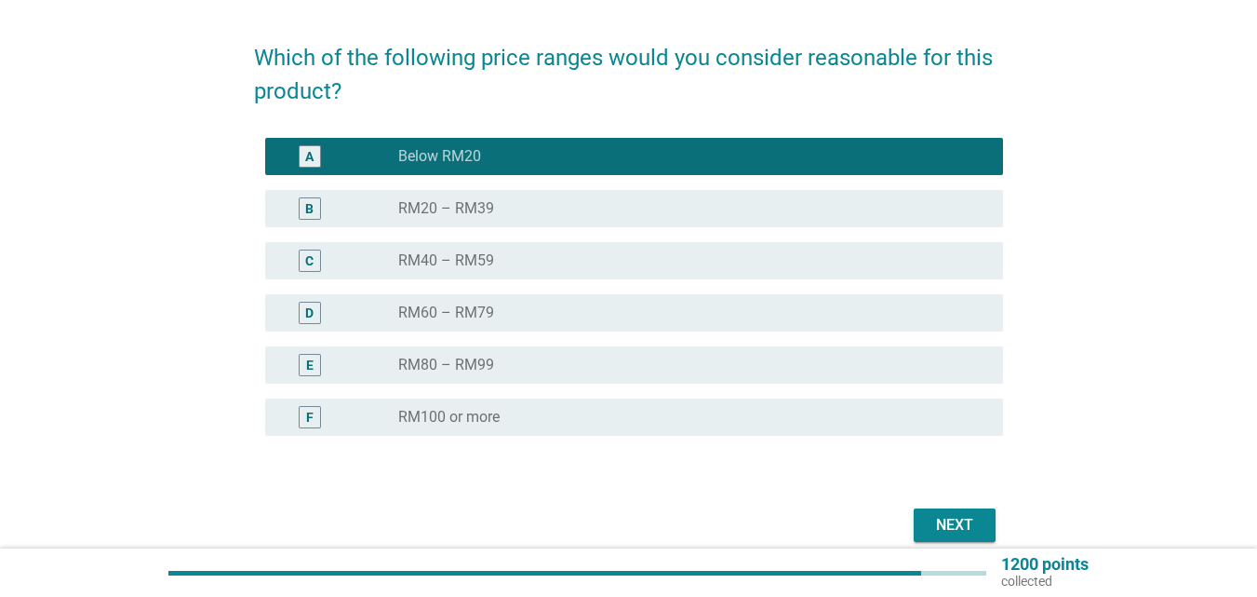
scroll to position [144, 0]
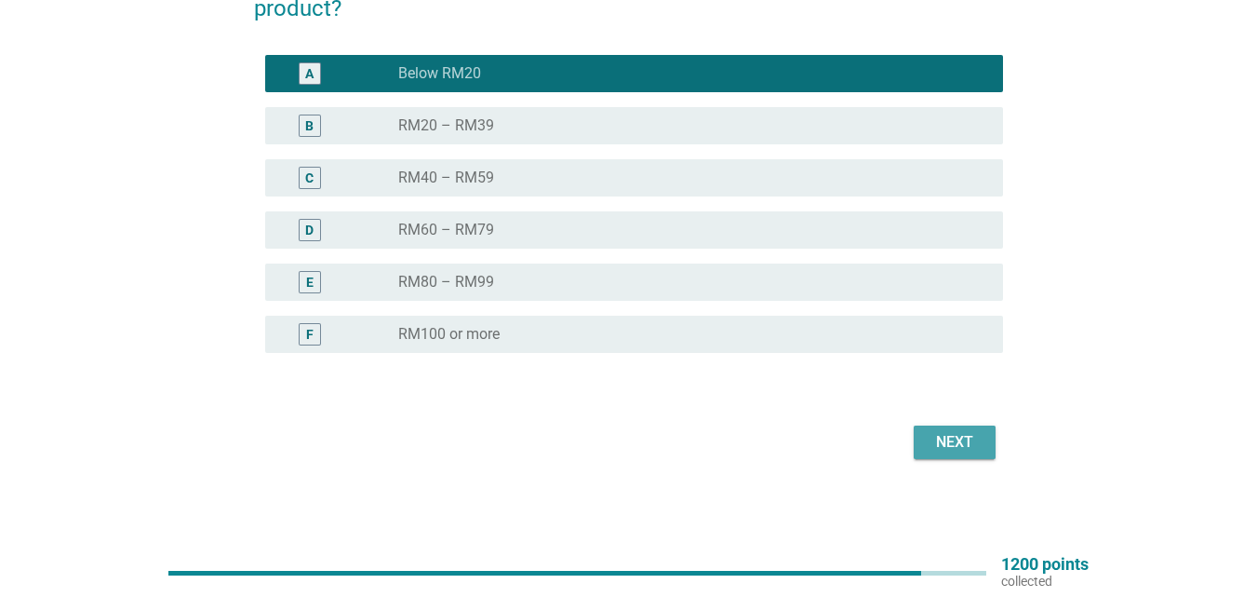
click at [969, 450] on div "Next" at bounding box center [955, 442] width 52 height 22
